Goal: Task Accomplishment & Management: Manage account settings

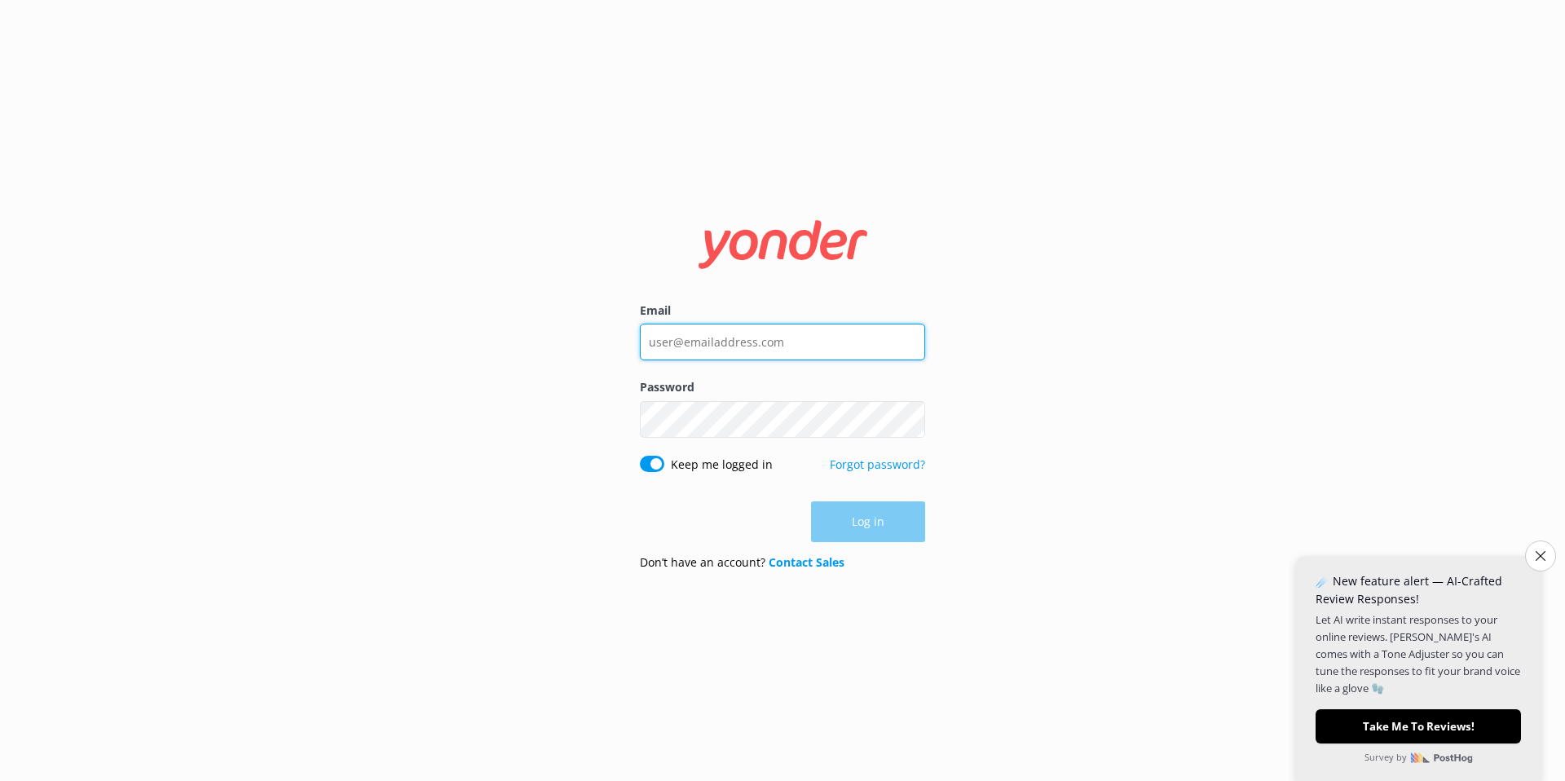
type input "[EMAIL_ADDRESS][DOMAIN_NAME]"
click at [890, 528] on div "Log in" at bounding box center [782, 521] width 285 height 41
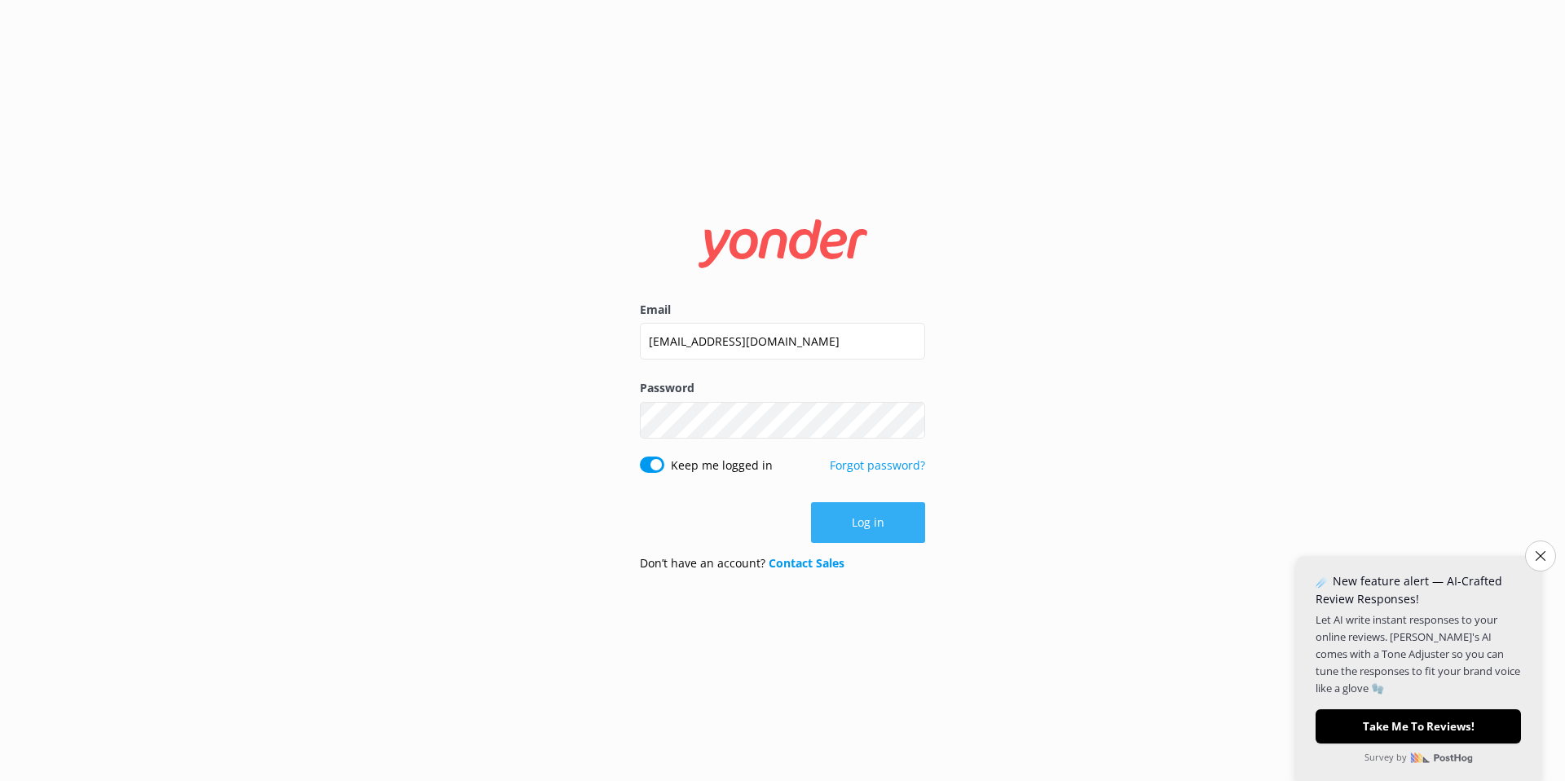
click at [872, 523] on button "Log in" at bounding box center [868, 522] width 114 height 41
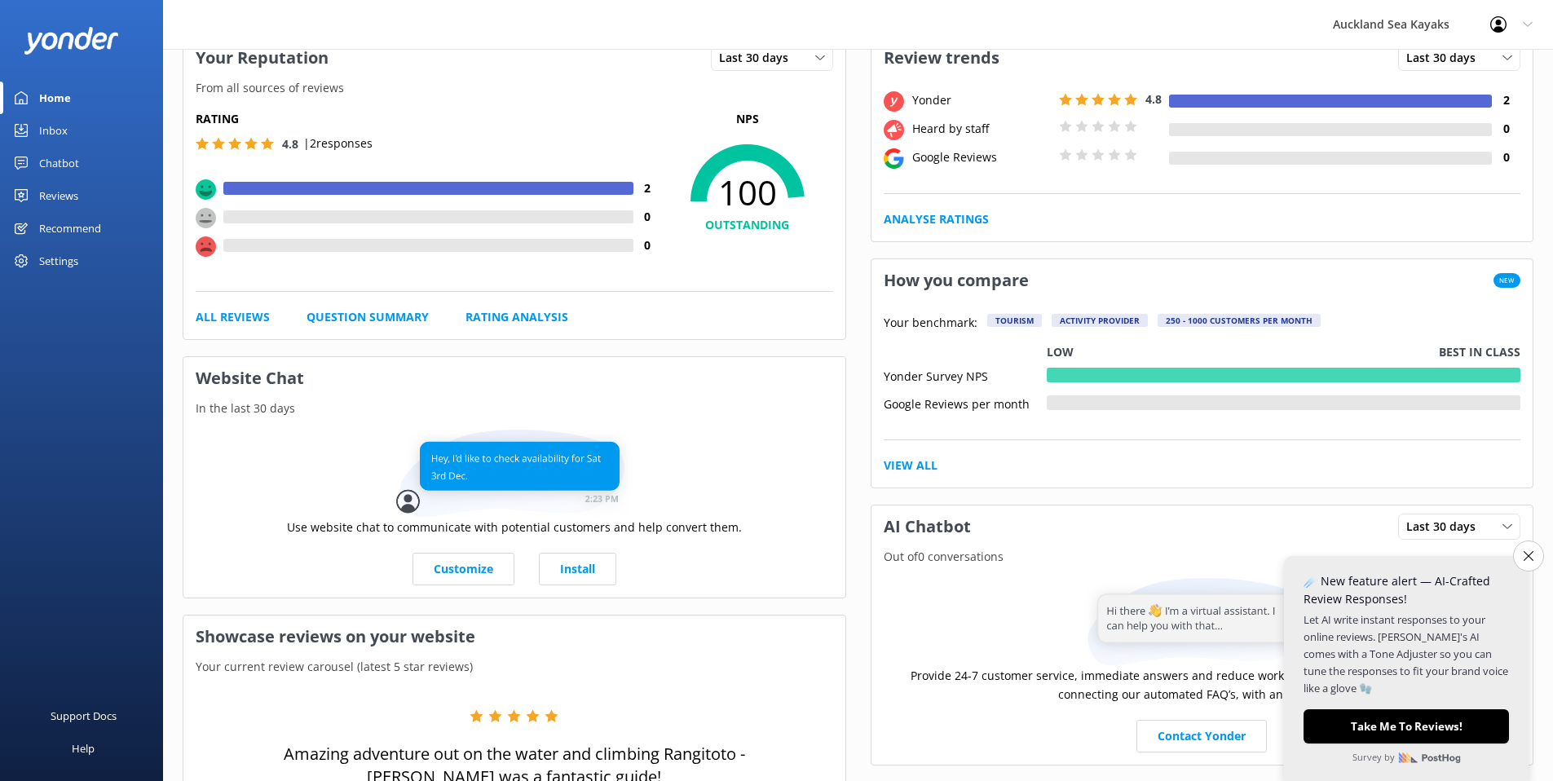
scroll to position [2, 0]
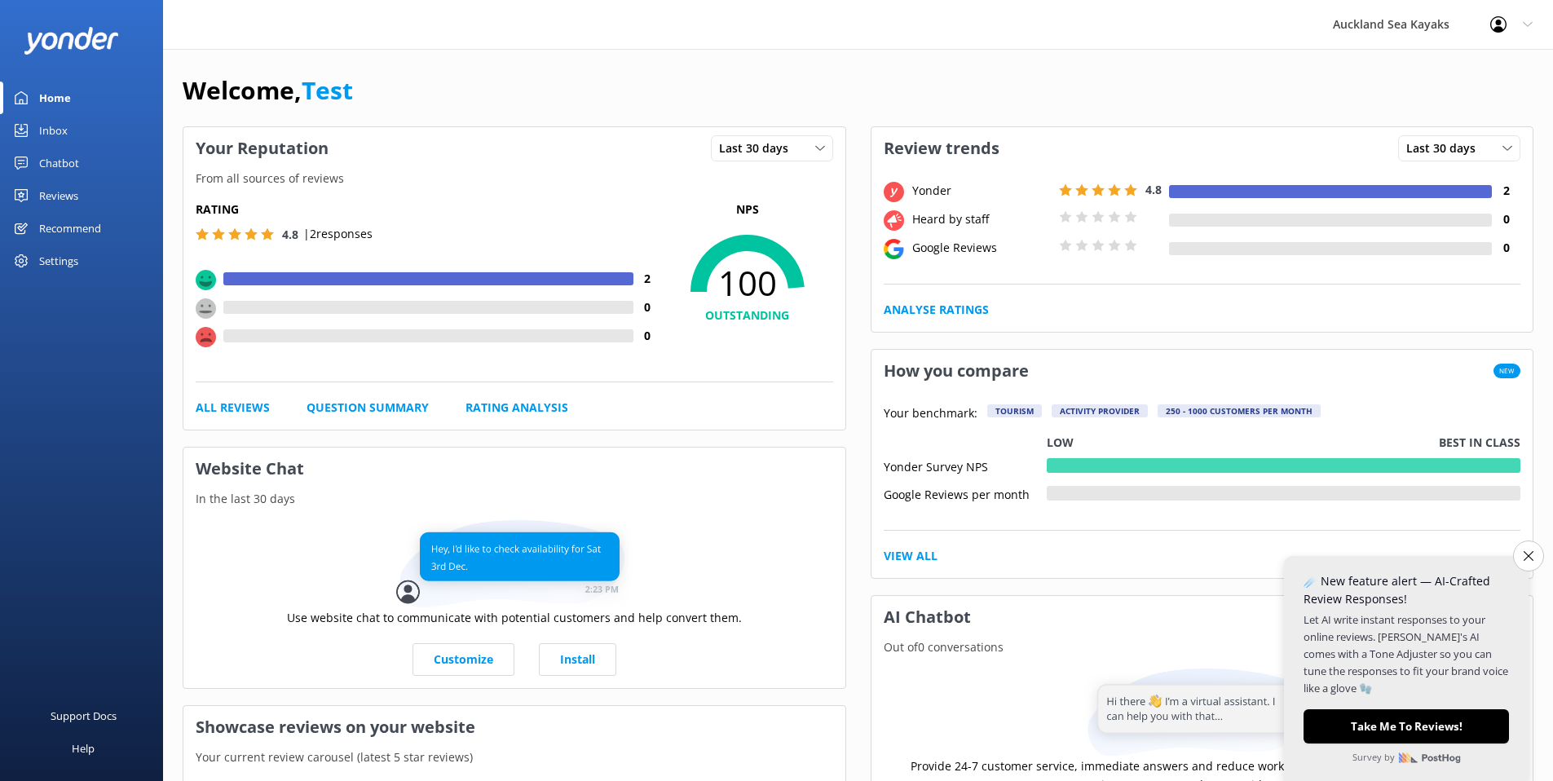
click at [71, 197] on div "Reviews" at bounding box center [58, 195] width 39 height 33
